Goal: Find specific page/section: Find specific page/section

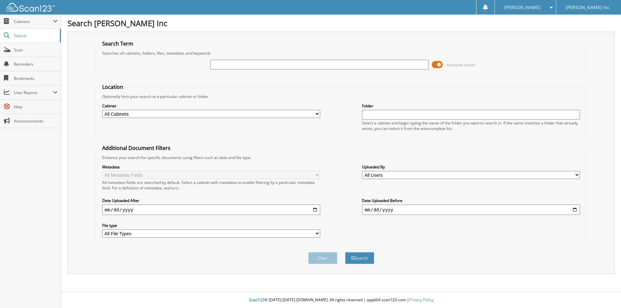
click at [254, 66] on input "text" at bounding box center [319, 65] width 218 height 10
type input "6549897"
click at [345, 252] on button "Search" at bounding box center [359, 258] width 29 height 12
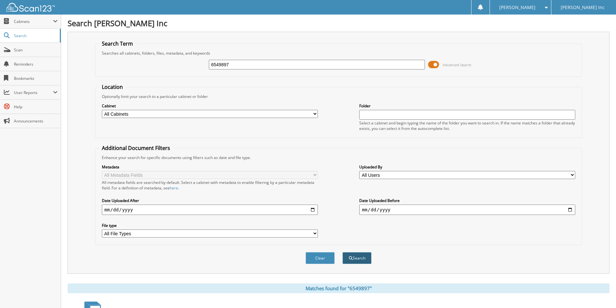
click at [361, 261] on button "Search" at bounding box center [357, 258] width 29 height 12
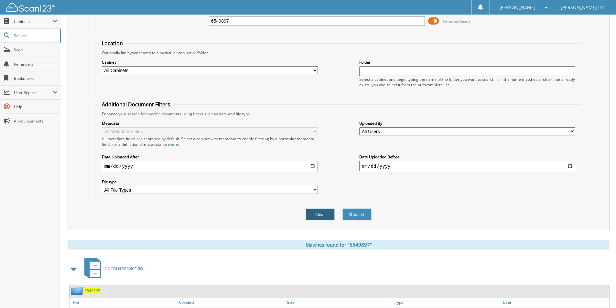
scroll to position [93, 0]
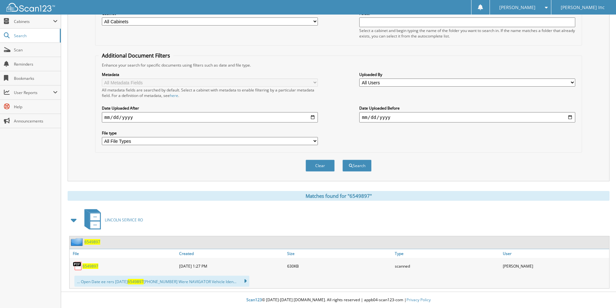
click at [89, 268] on span "6549897" at bounding box center [90, 266] width 16 height 5
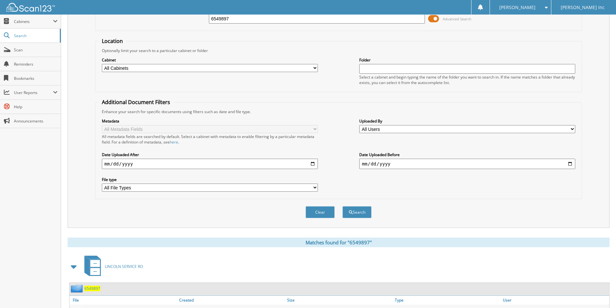
scroll to position [0, 0]
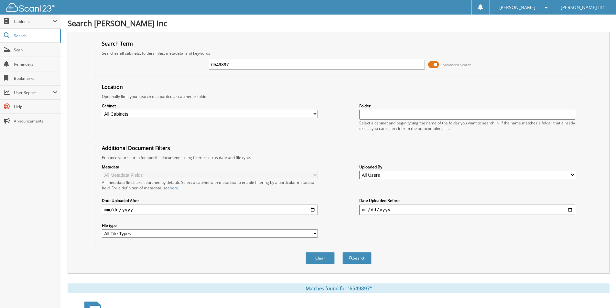
drag, startPoint x: 247, startPoint y: 60, endPoint x: 240, endPoint y: 62, distance: 7.7
click at [240, 62] on div "6549897" at bounding box center [317, 64] width 216 height 11
drag, startPoint x: 240, startPoint y: 62, endPoint x: 219, endPoint y: 67, distance: 21.4
click at [219, 67] on input "6549897" at bounding box center [317, 65] width 216 height 10
type input "6548538"
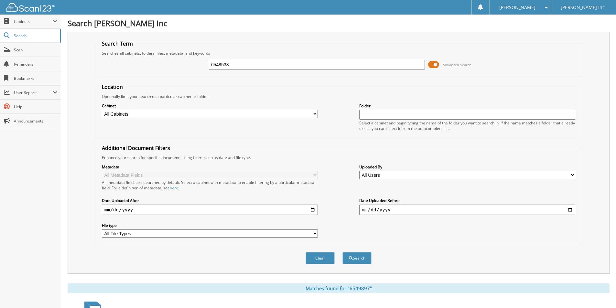
click at [343, 252] on button "Search" at bounding box center [357, 258] width 29 height 12
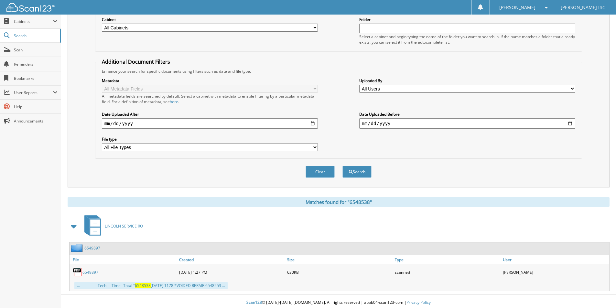
scroll to position [89, 0]
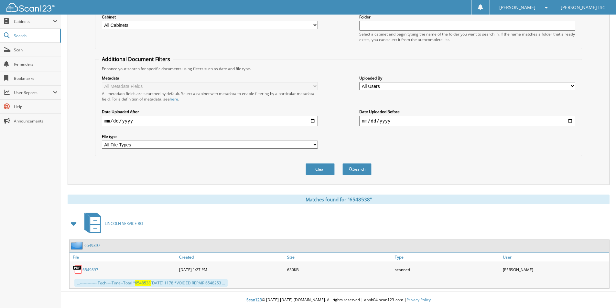
click at [96, 270] on link "6549897" at bounding box center [90, 269] width 16 height 5
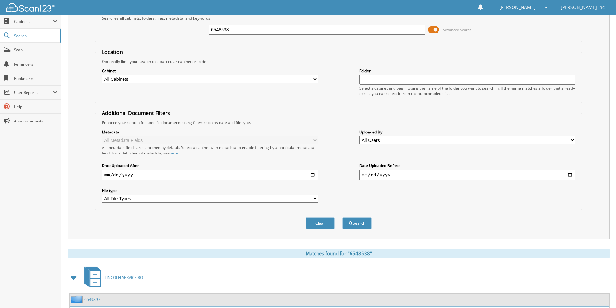
scroll to position [0, 0]
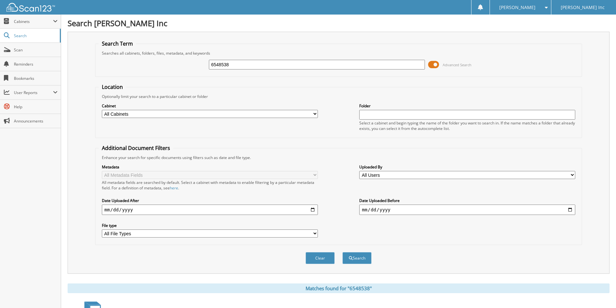
click at [271, 25] on h1 "Search [PERSON_NAME] Inc" at bounding box center [339, 23] width 542 height 11
